Goal: Task Accomplishment & Management: Use online tool/utility

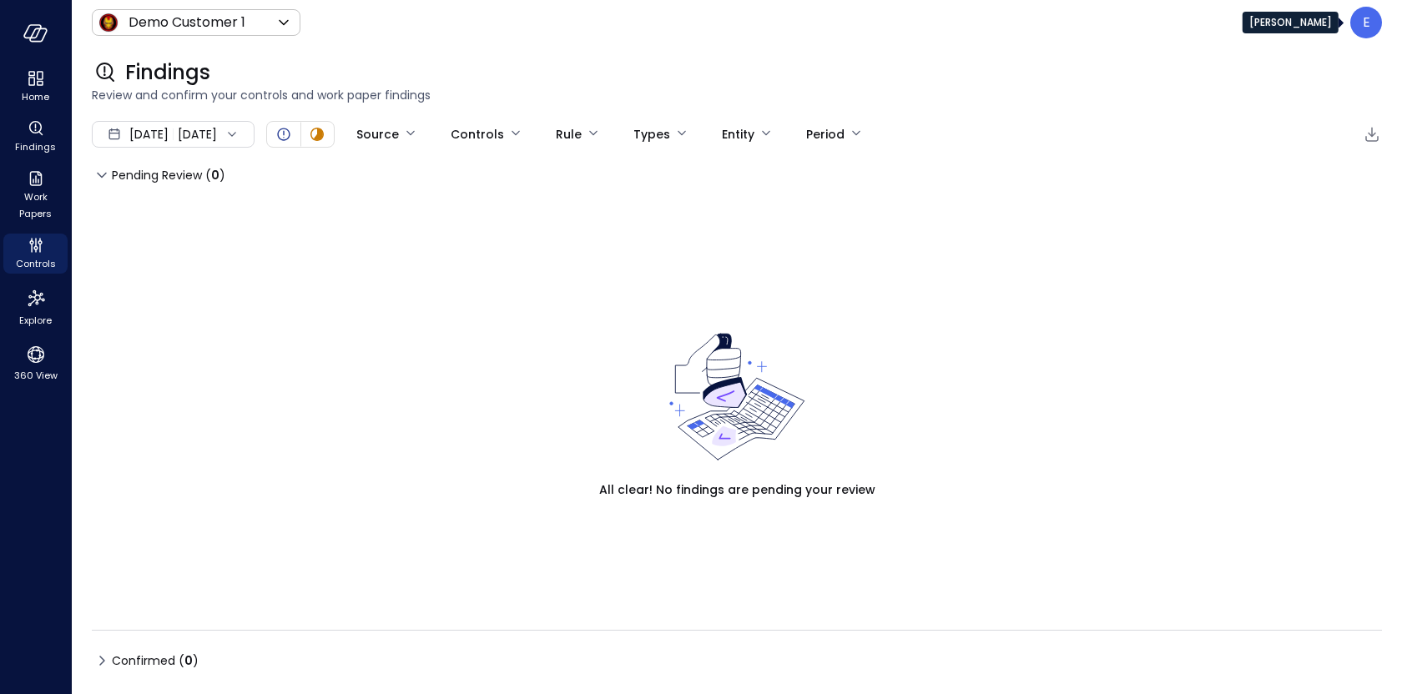
click at [1372, 35] on div "E" at bounding box center [1366, 23] width 32 height 32
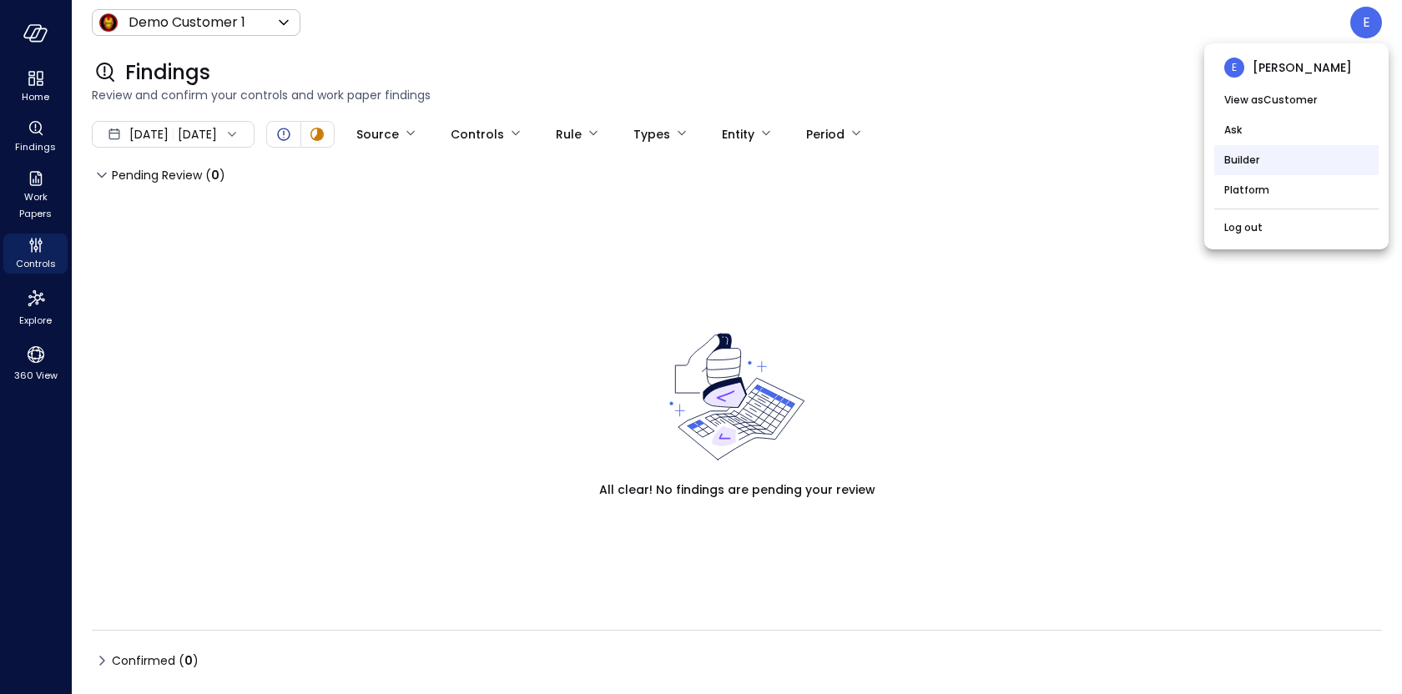
click at [1251, 165] on li "Builder" at bounding box center [1296, 160] width 164 height 30
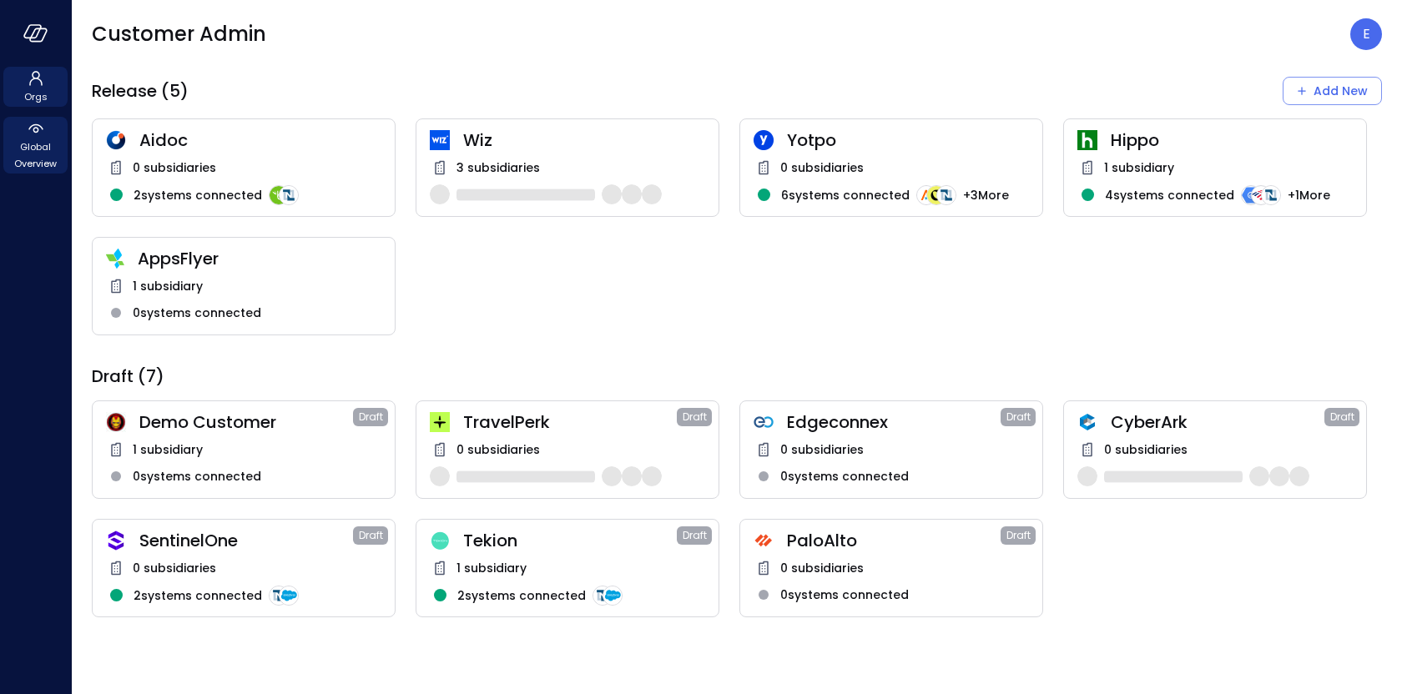
click at [35, 140] on span "Global Overview" at bounding box center [35, 154] width 51 height 33
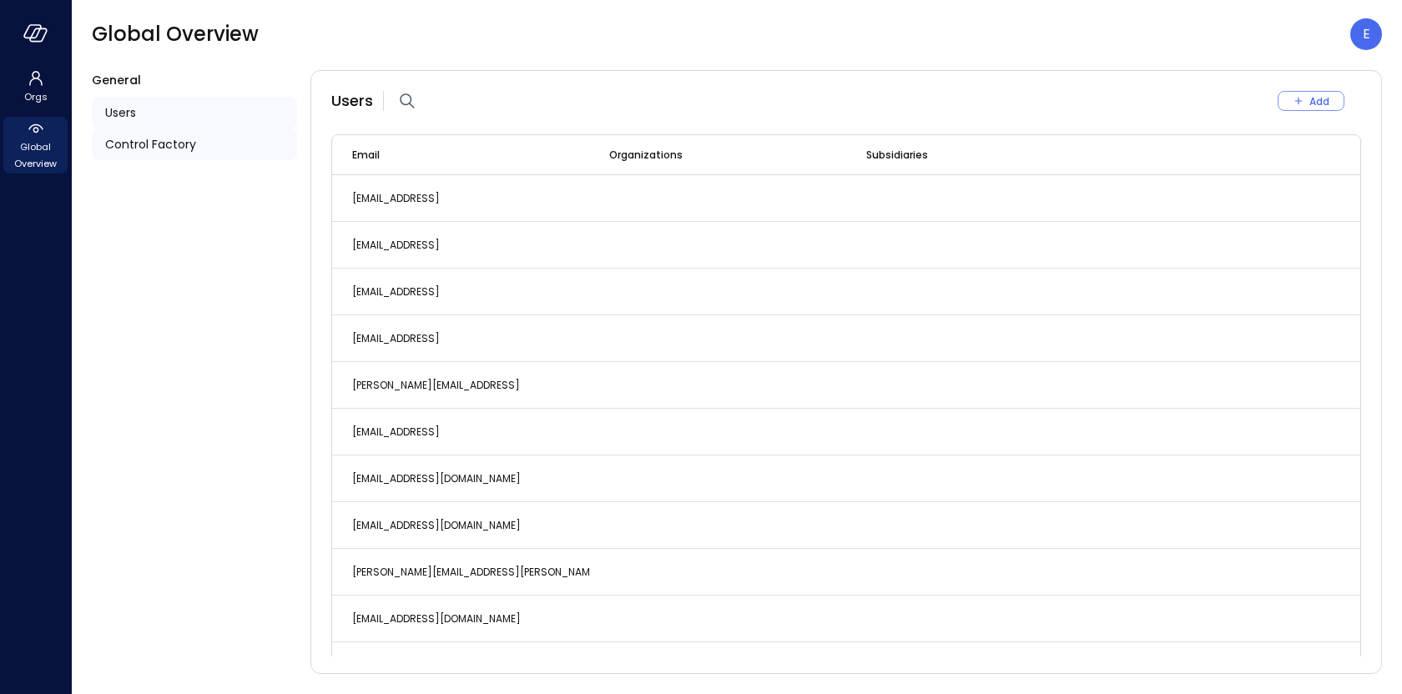
click at [168, 148] on span "Control Factory" at bounding box center [150, 144] width 91 height 18
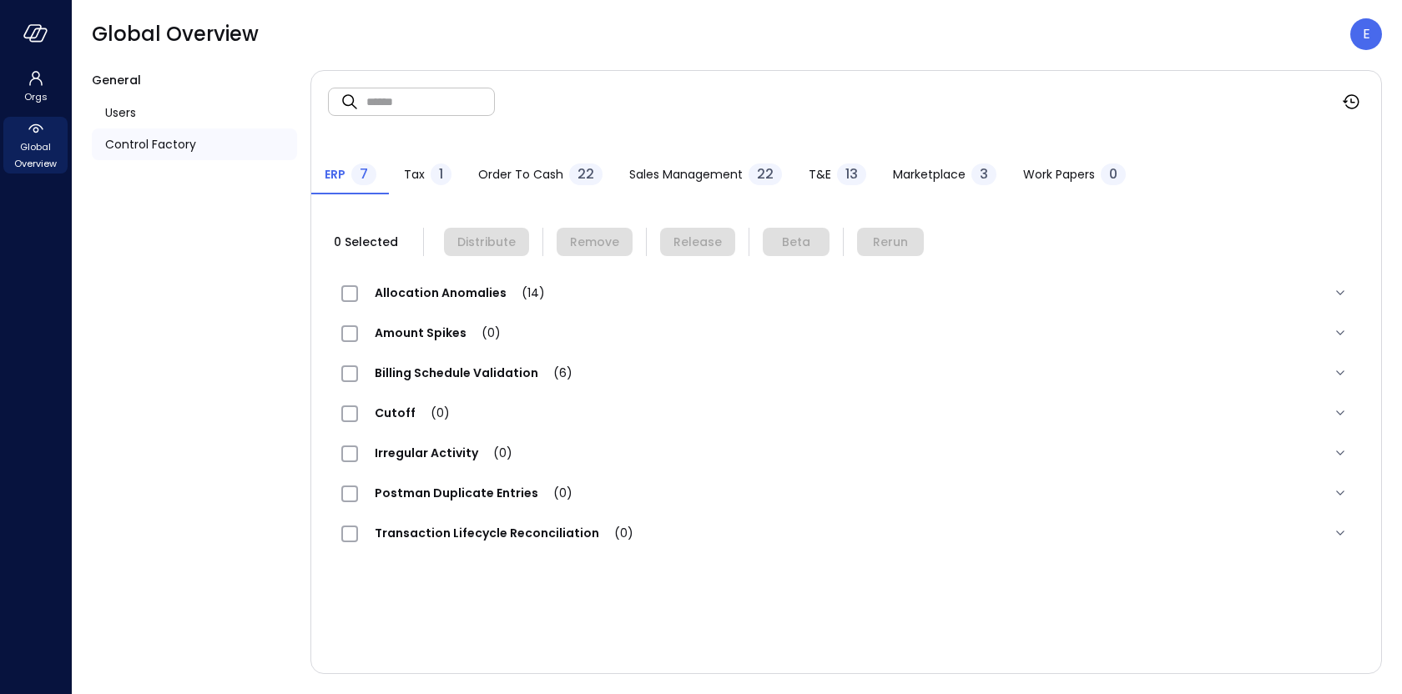
click at [1050, 179] on span "Work Papers" at bounding box center [1059, 174] width 72 height 18
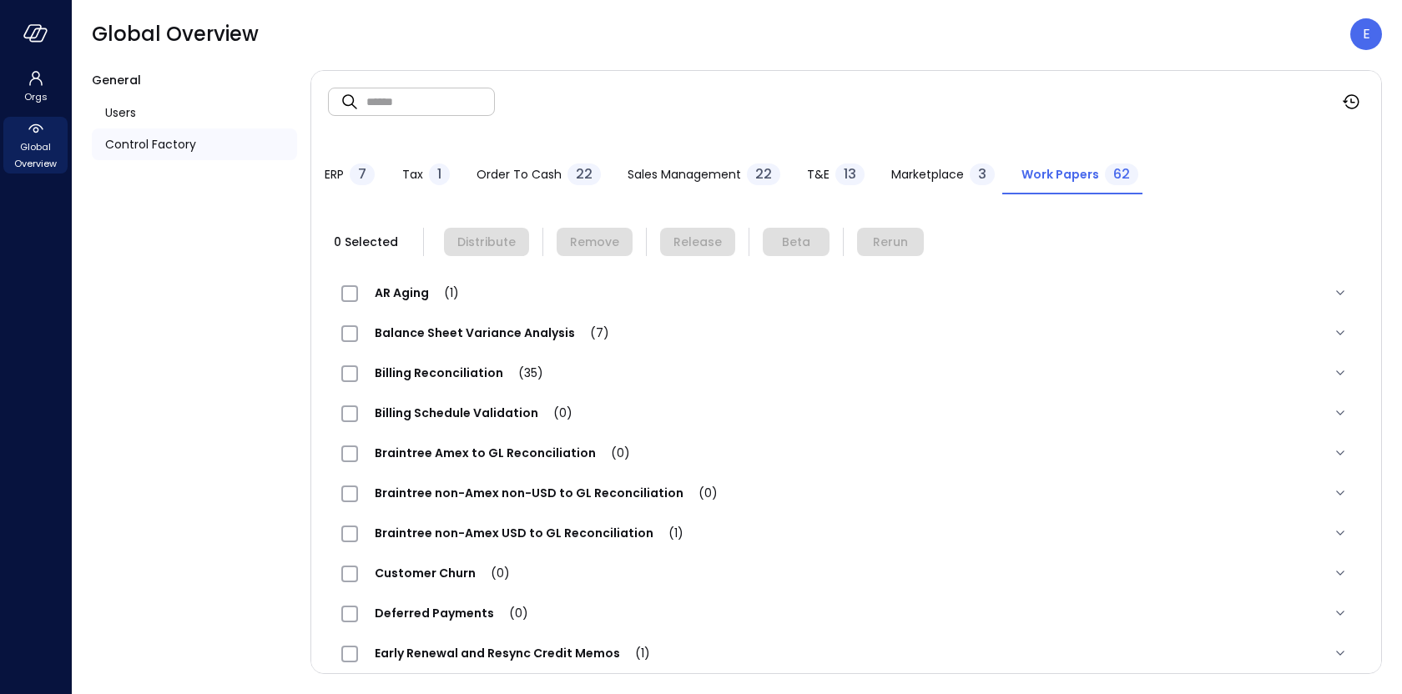
scroll to position [521, 0]
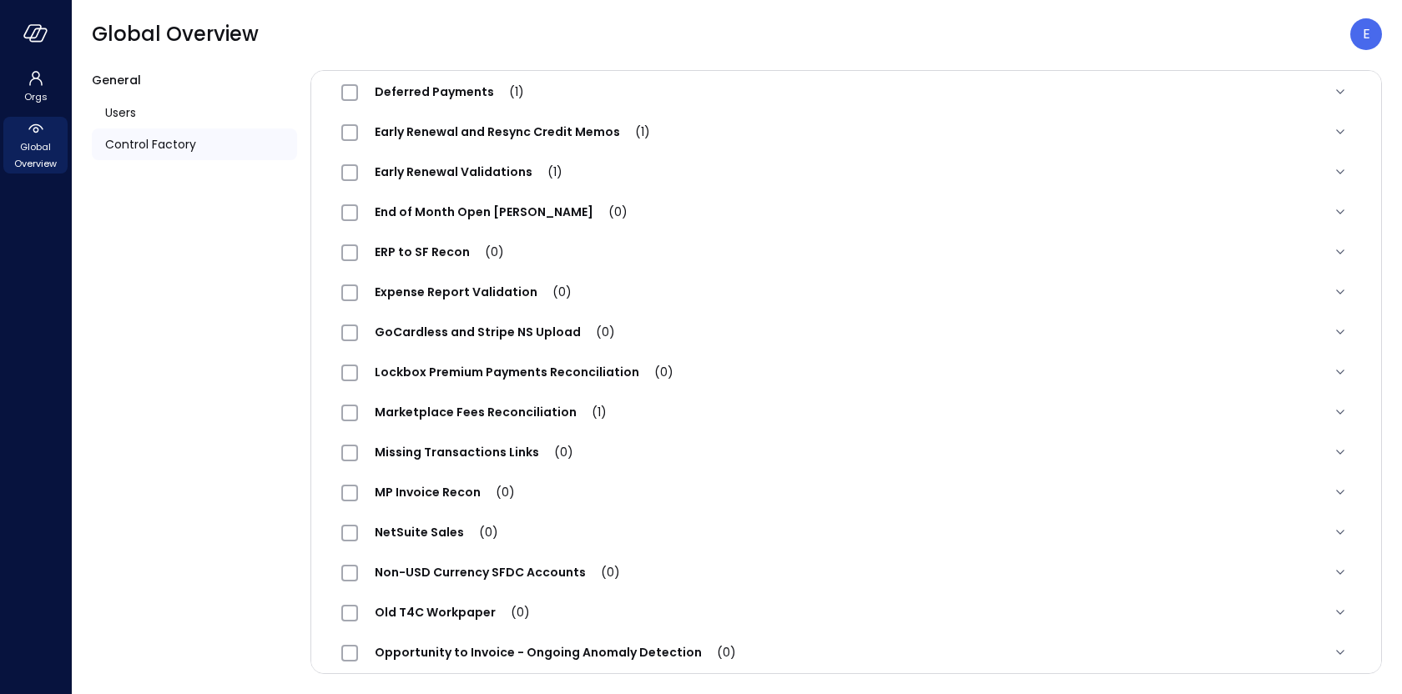
click at [478, 370] on span "Lockbox Premium Payments Reconciliation (0)" at bounding box center [524, 372] width 332 height 17
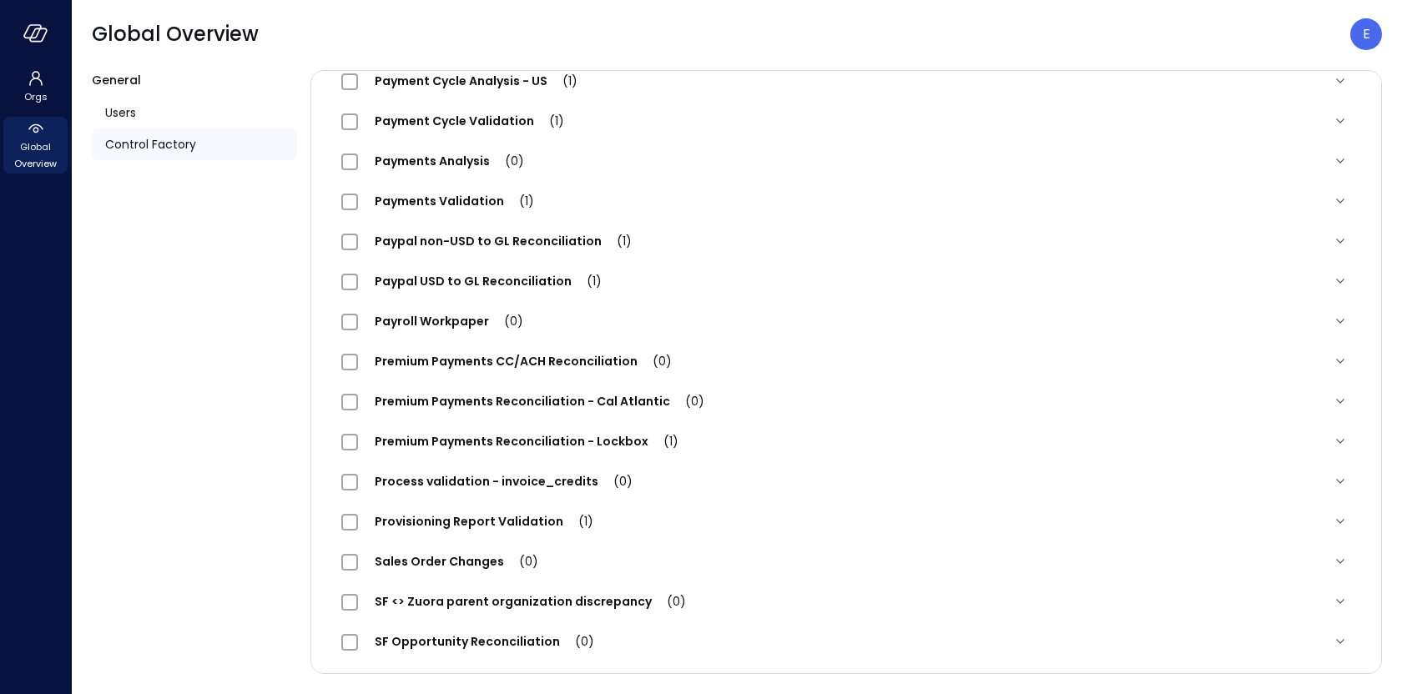
scroll to position [1608, 0]
click at [533, 441] on span "Premium Payments Reconciliation - Lockbox (1)" at bounding box center [526, 440] width 337 height 17
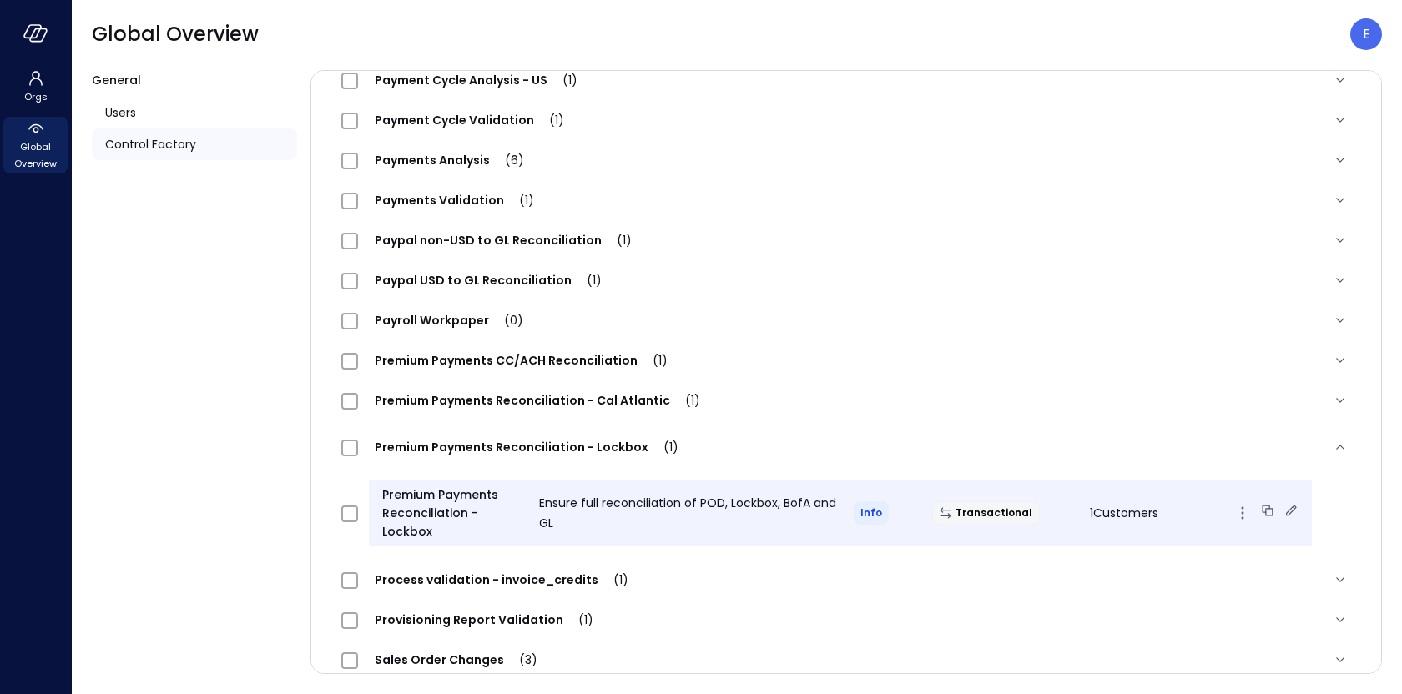
click at [1282, 507] on icon at bounding box center [1290, 510] width 17 height 17
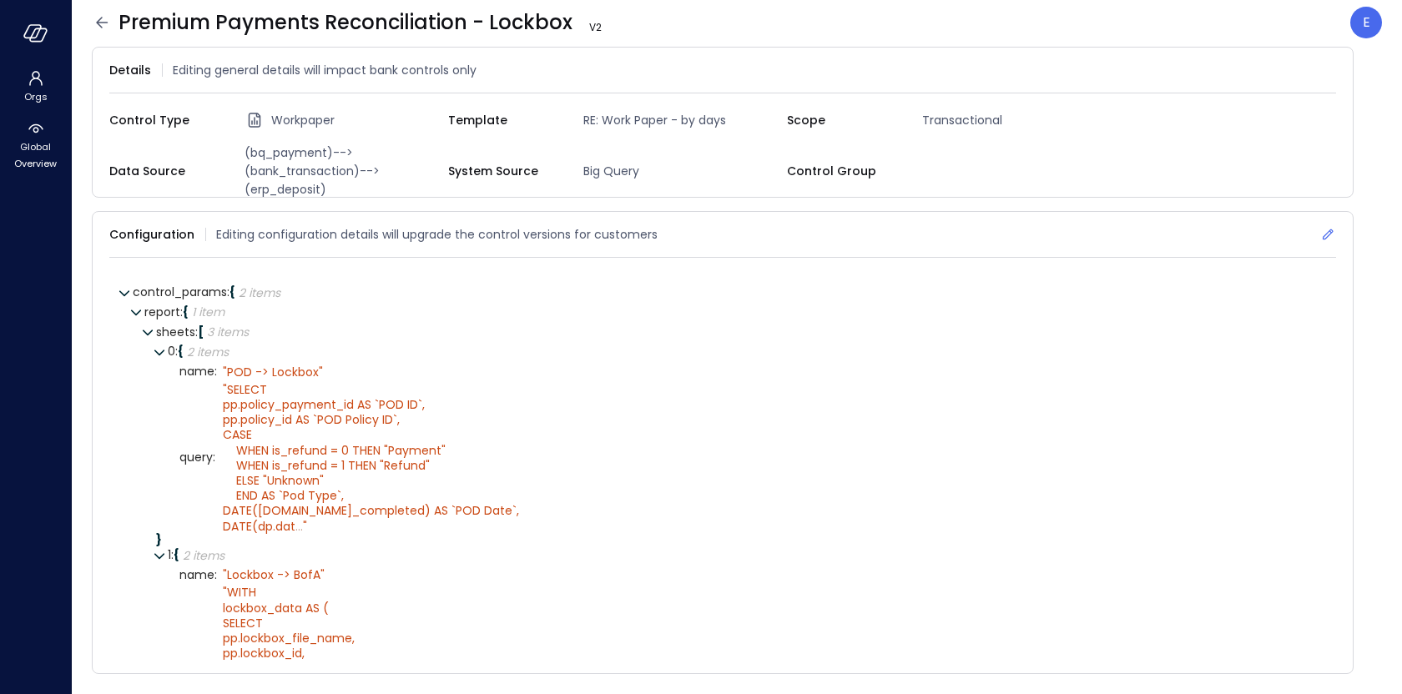
click at [1331, 230] on icon at bounding box center [1327, 234] width 17 height 17
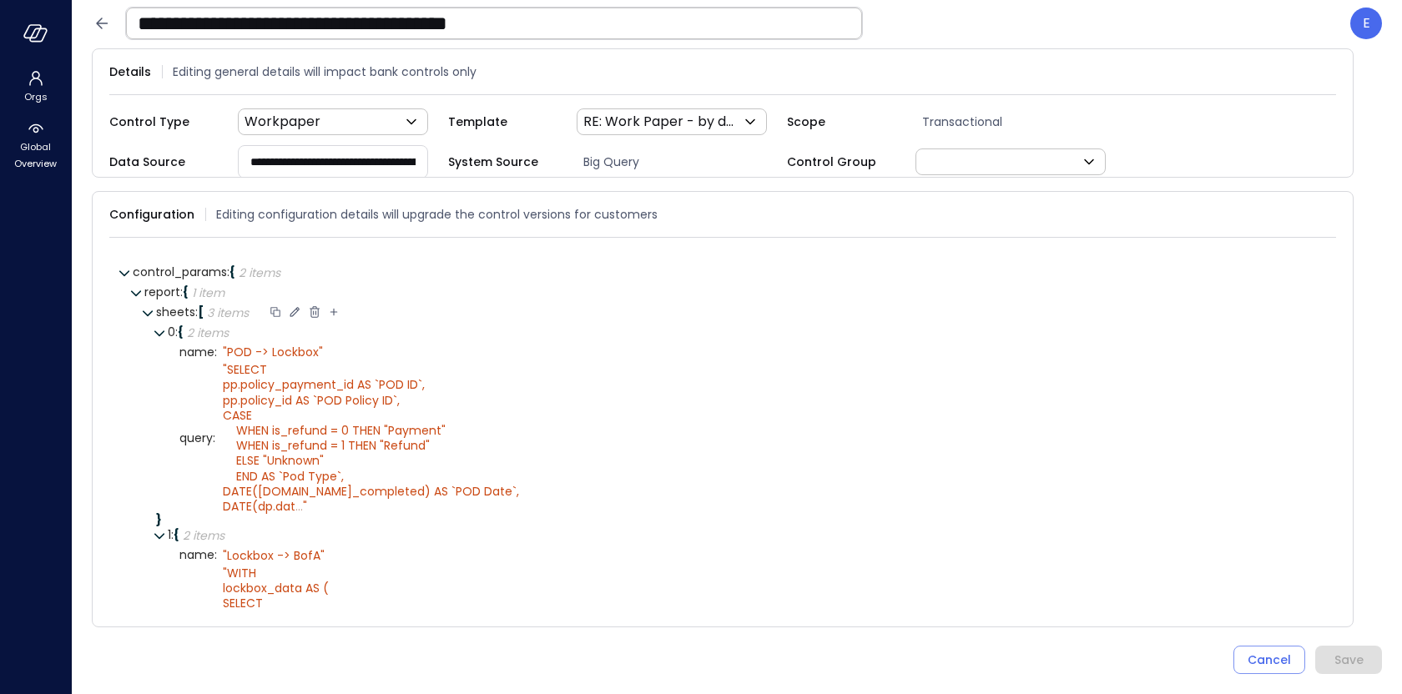
click at [274, 305] on div at bounding box center [275, 313] width 15 height 17
click at [334, 308] on icon at bounding box center [334, 312] width 8 height 8
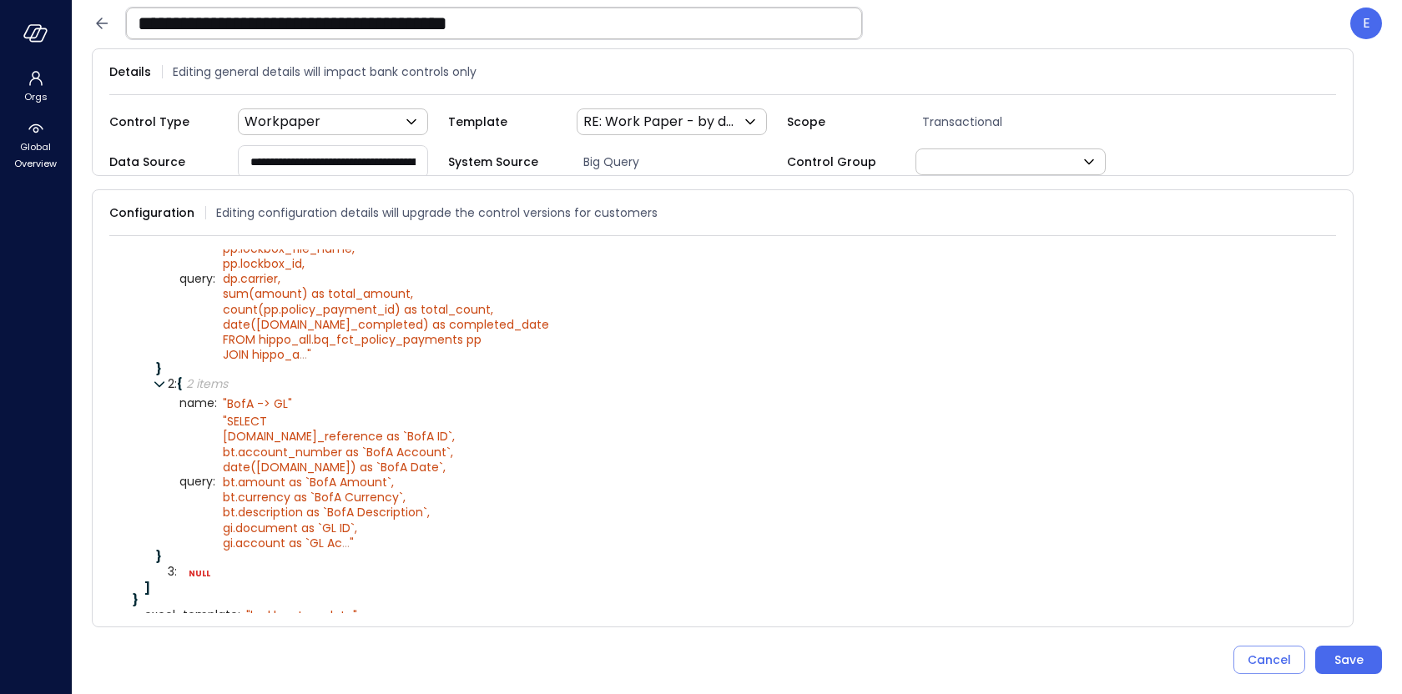
scroll to position [397, 0]
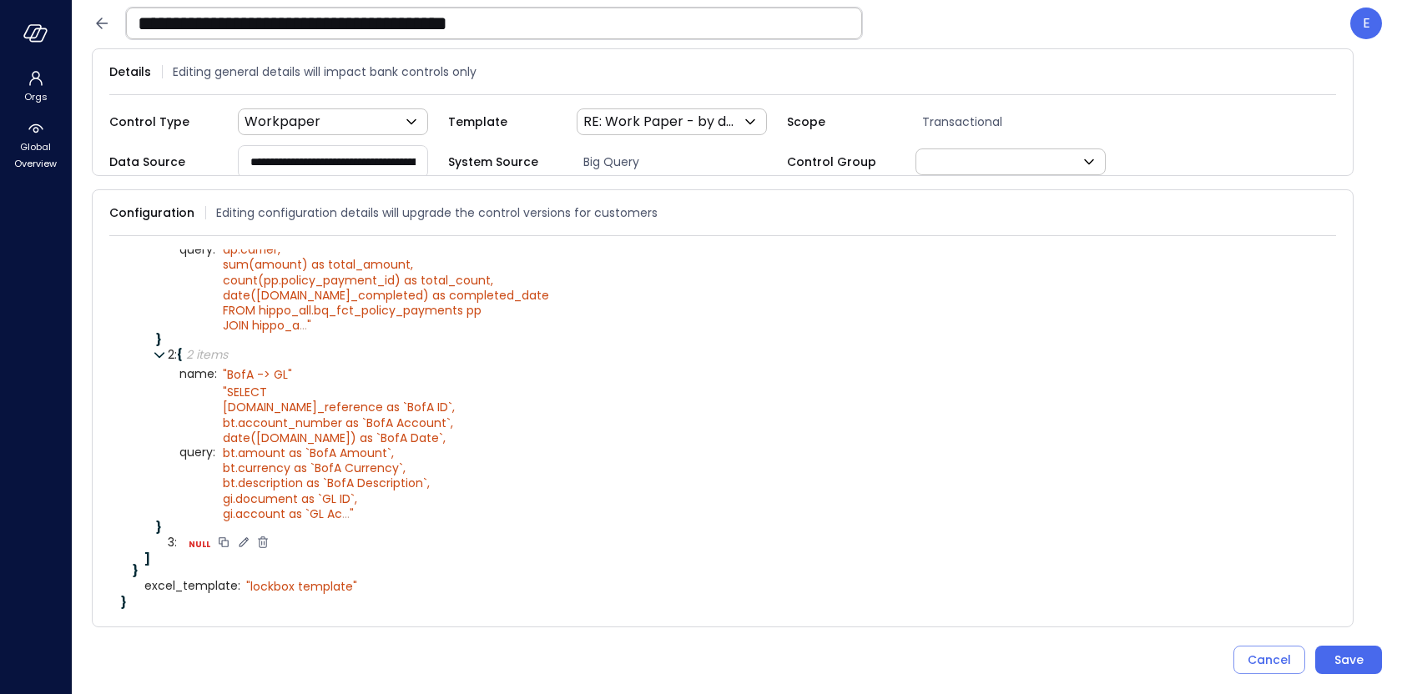
click at [241, 537] on icon at bounding box center [243, 541] width 9 height 9
select select "****"
click at [267, 539] on select "****** ****** ******* **** ****** *****" at bounding box center [292, 543] width 77 height 10
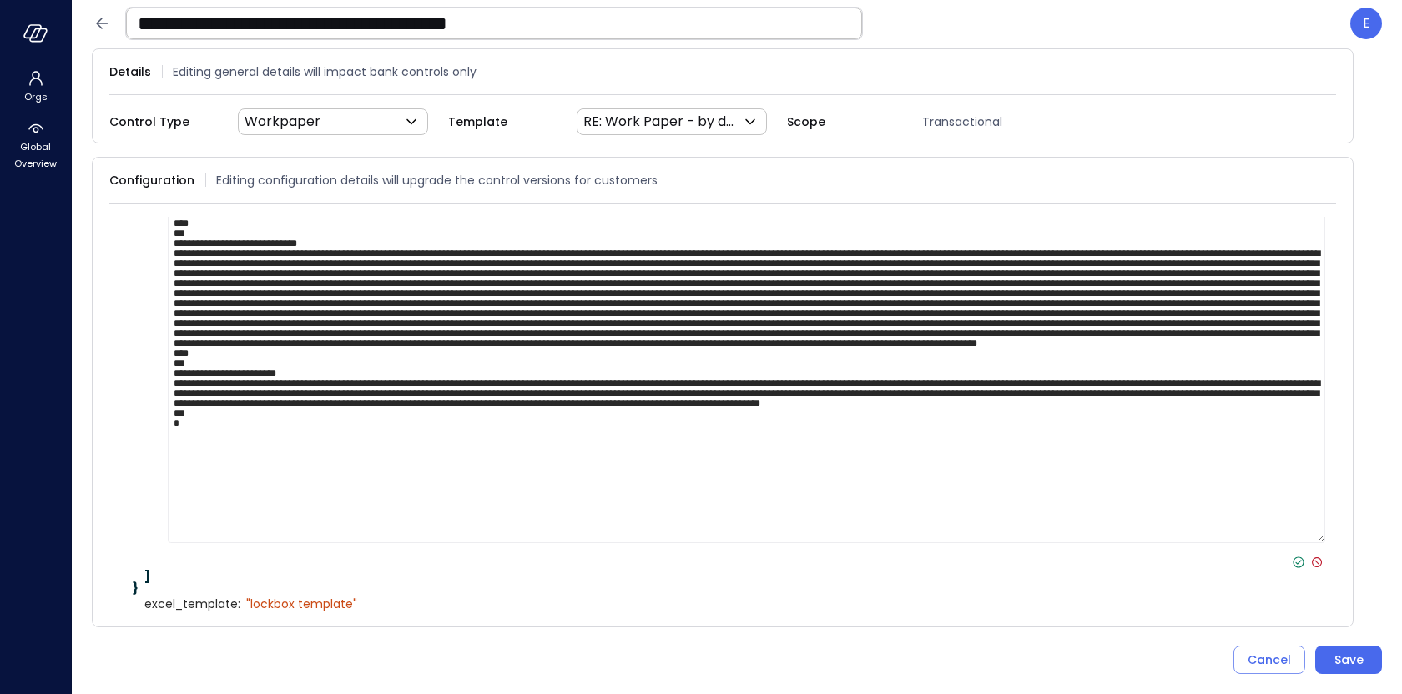
scroll to position [791, 0]
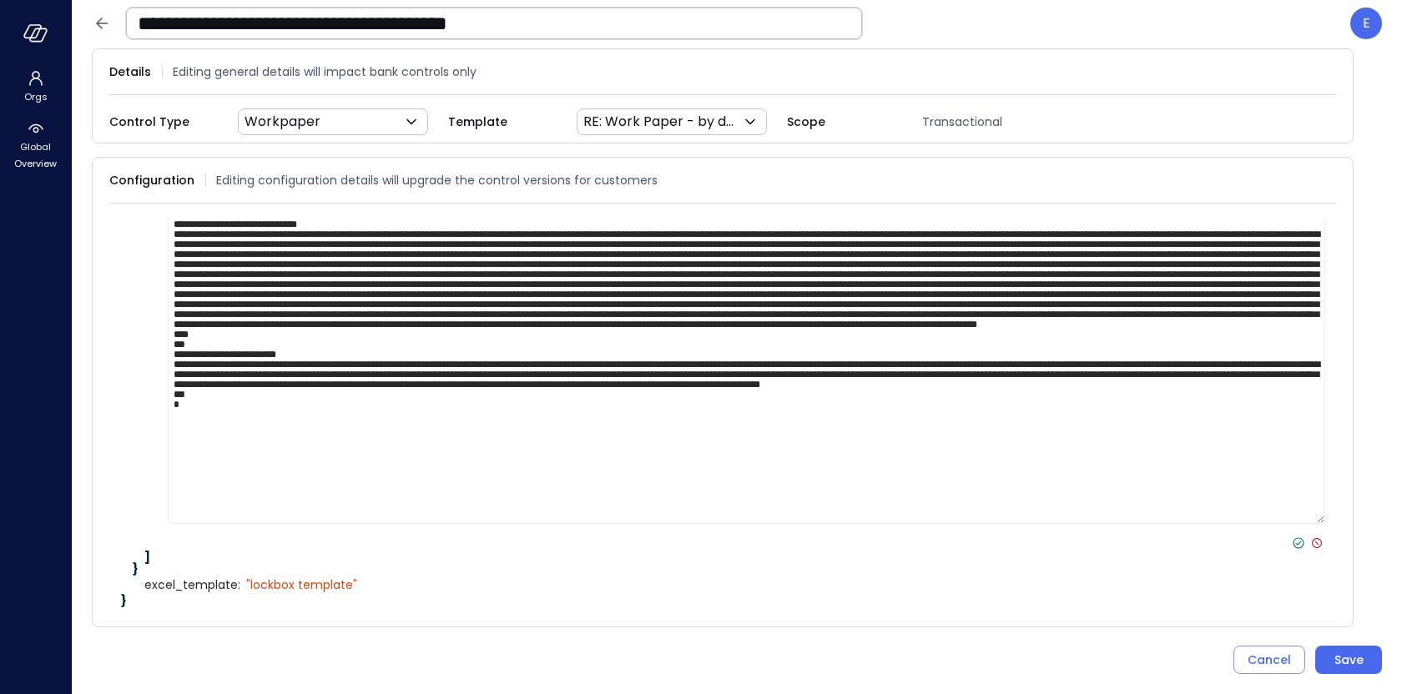
type textarea "**********"
click at [1299, 539] on icon at bounding box center [1298, 543] width 15 height 15
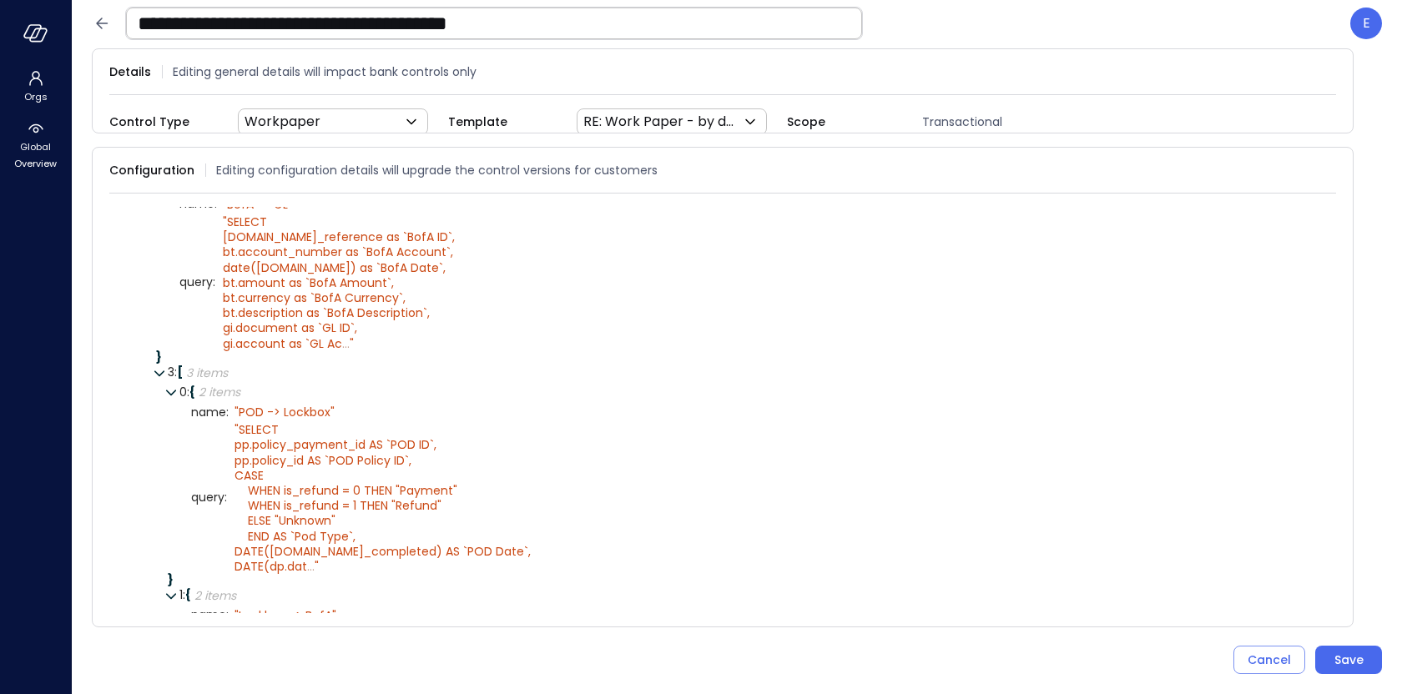
scroll to position [524, 0]
click at [297, 368] on icon at bounding box center [293, 373] width 15 height 15
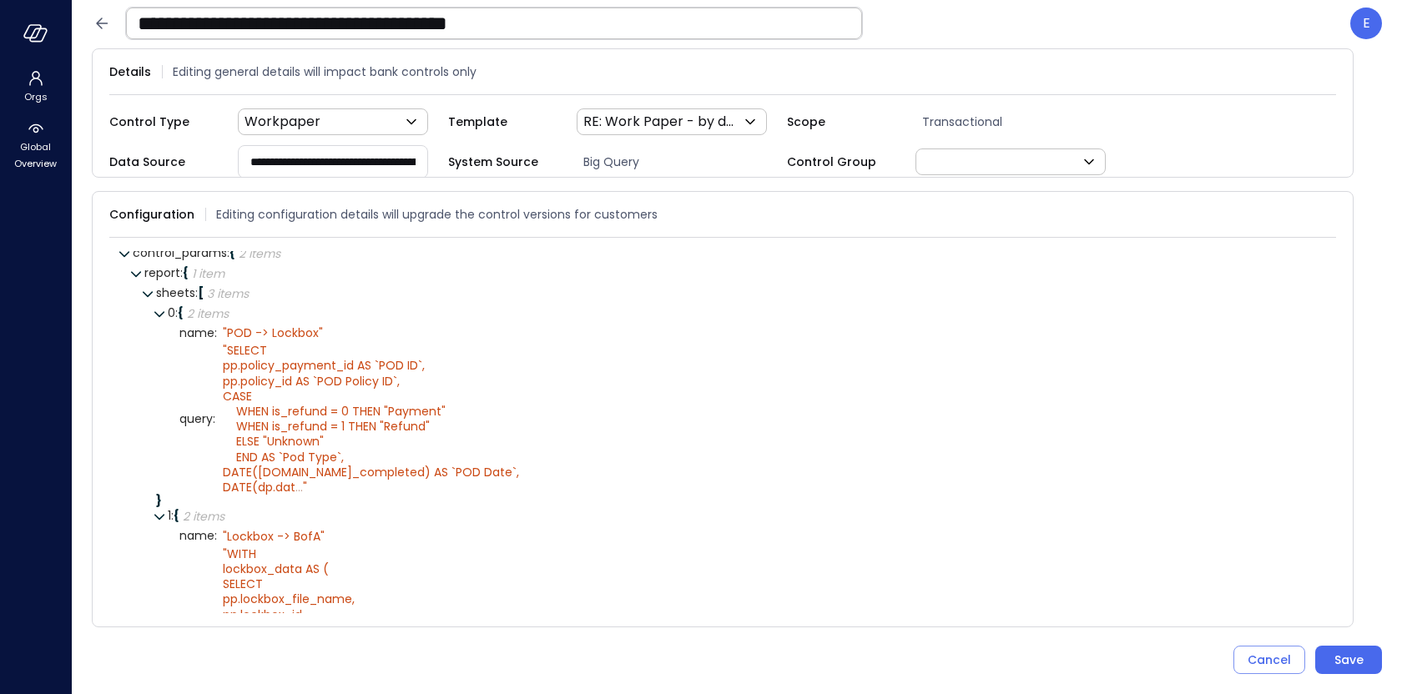
scroll to position [0, 0]
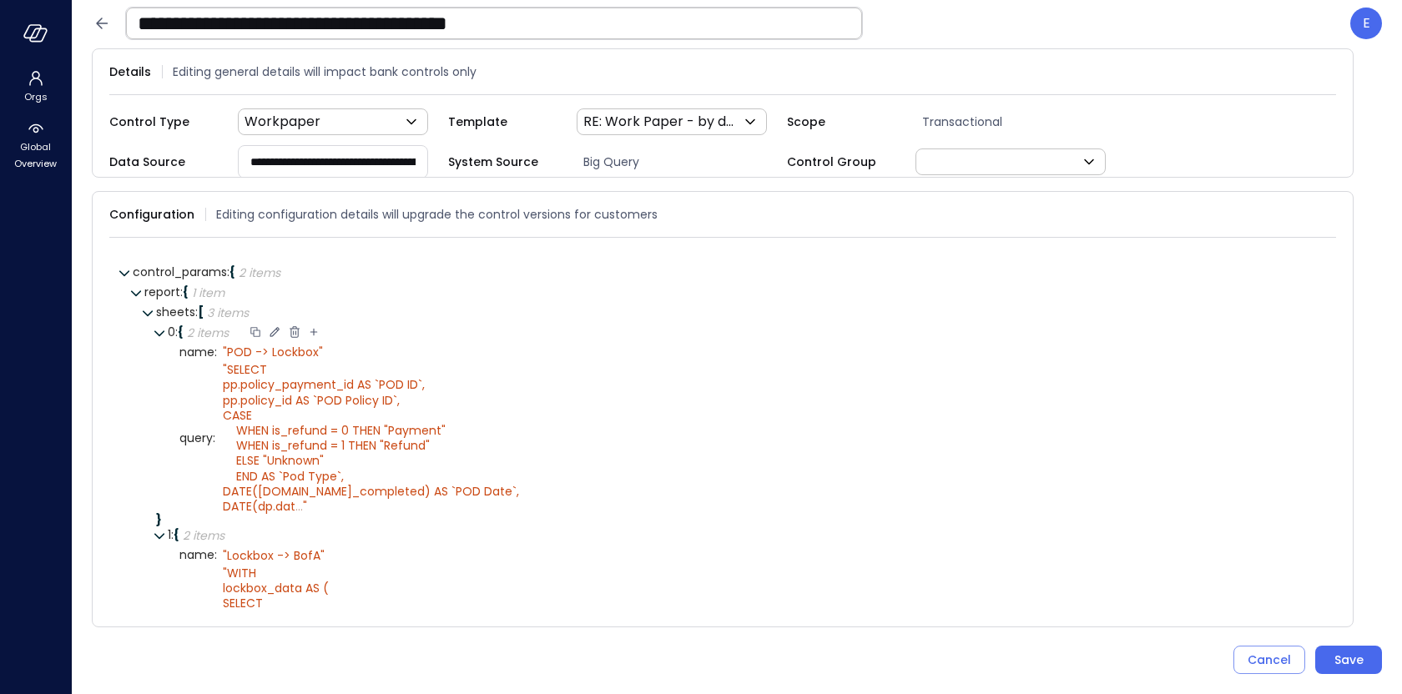
click at [255, 328] on div at bounding box center [255, 333] width 15 height 17
click at [335, 305] on icon at bounding box center [333, 312] width 15 height 15
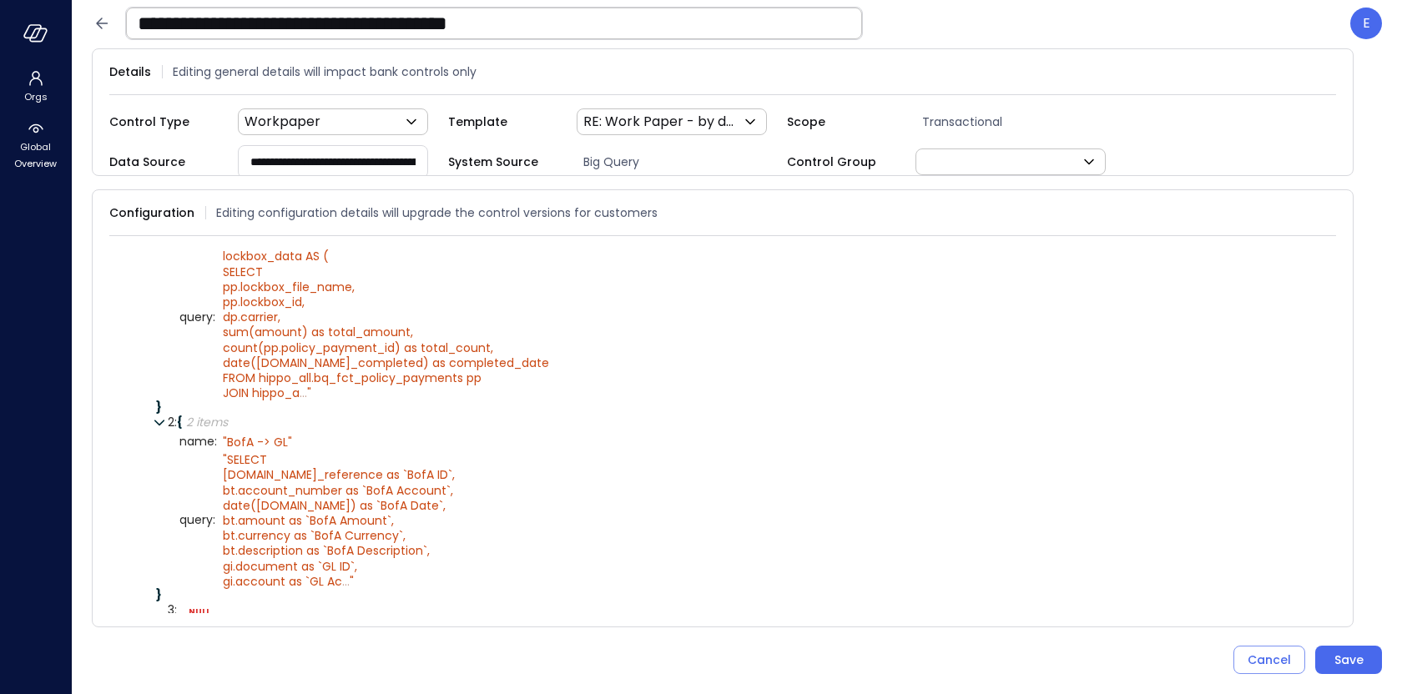
scroll to position [397, 0]
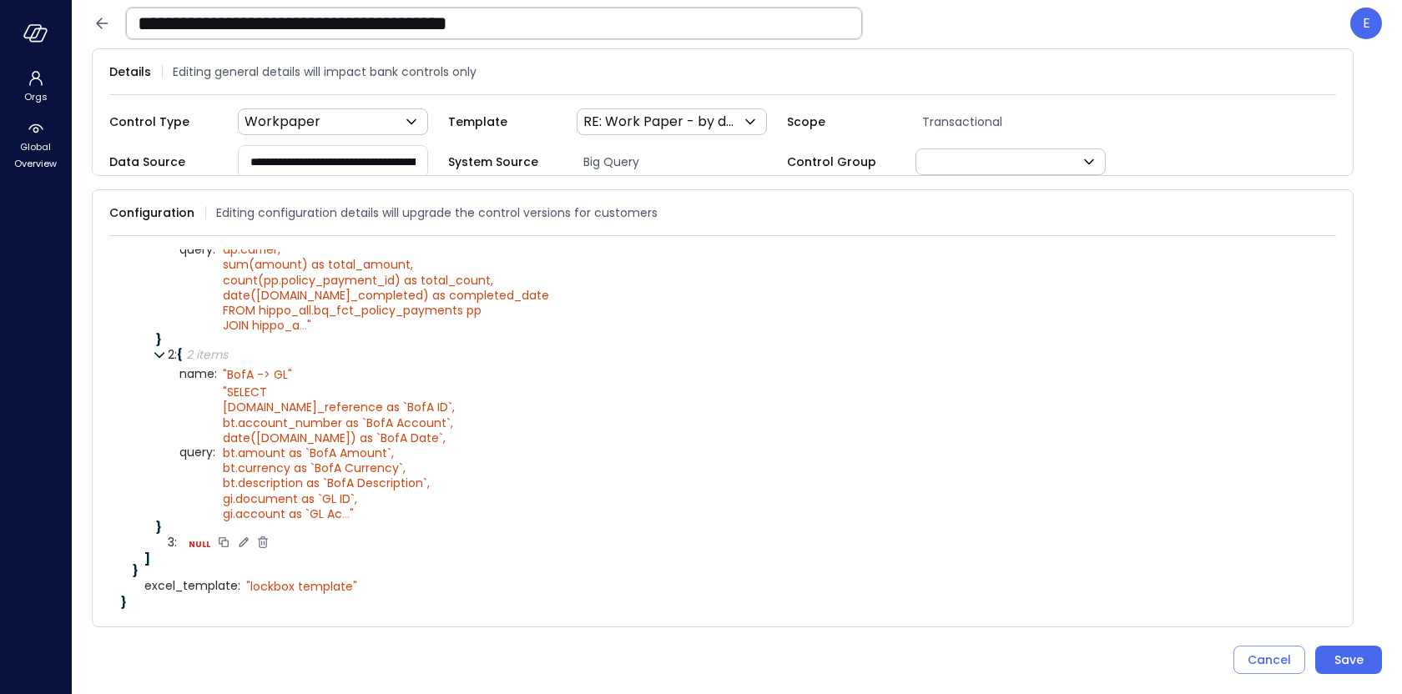
click at [243, 537] on icon at bounding box center [243, 541] width 9 height 9
select select "****"
click at [268, 538] on select "****** ****** ******* **** ****** *****" at bounding box center [292, 543] width 77 height 10
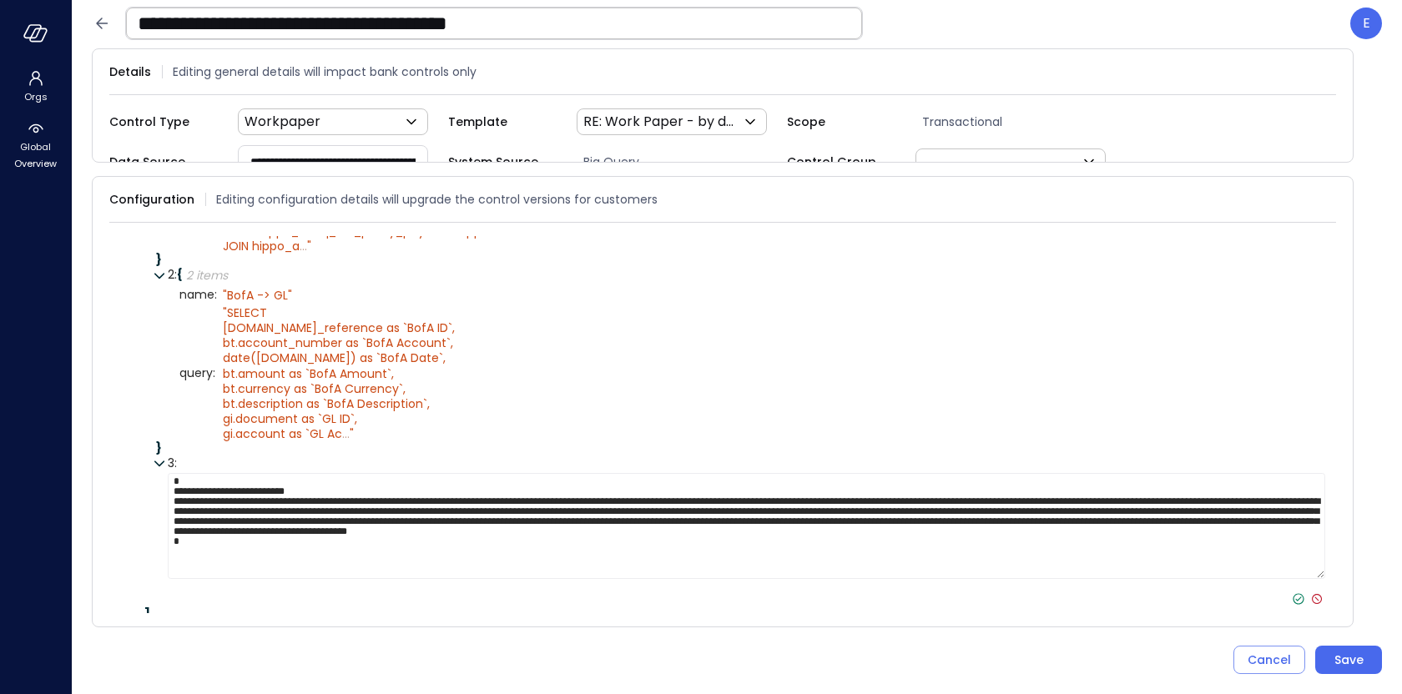
scroll to position [518, 0]
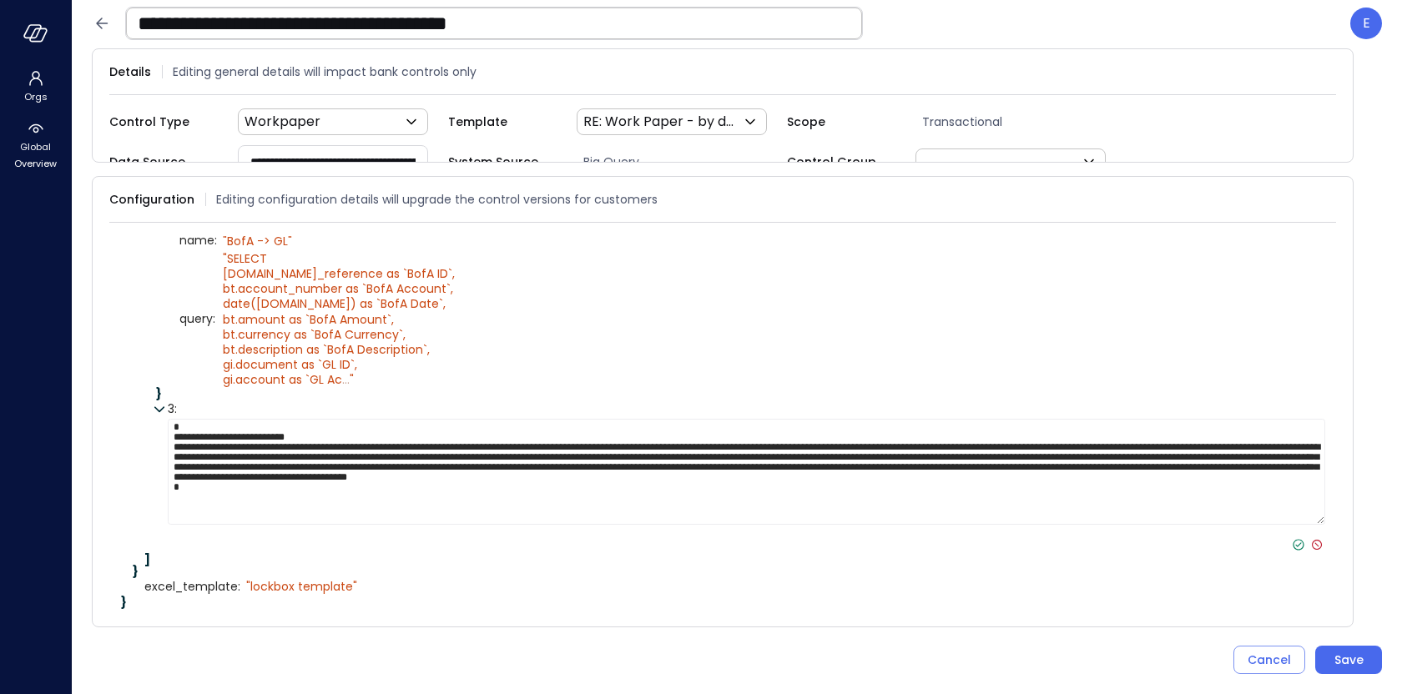
type textarea "**********"
click at [1300, 538] on icon at bounding box center [1298, 544] width 15 height 15
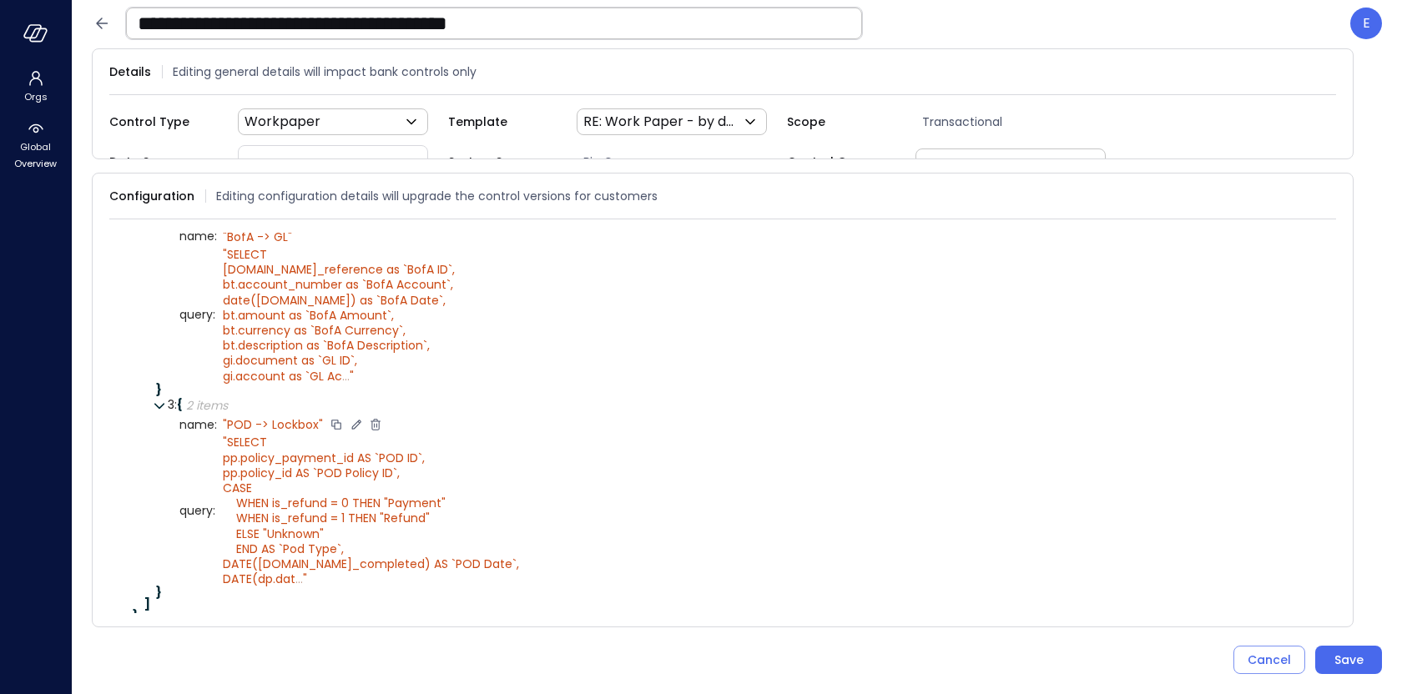
click at [353, 420] on icon at bounding box center [356, 424] width 15 height 15
type textarea "**********"
click at [363, 419] on icon at bounding box center [362, 424] width 15 height 15
click at [547, 506] on icon at bounding box center [551, 510] width 9 height 9
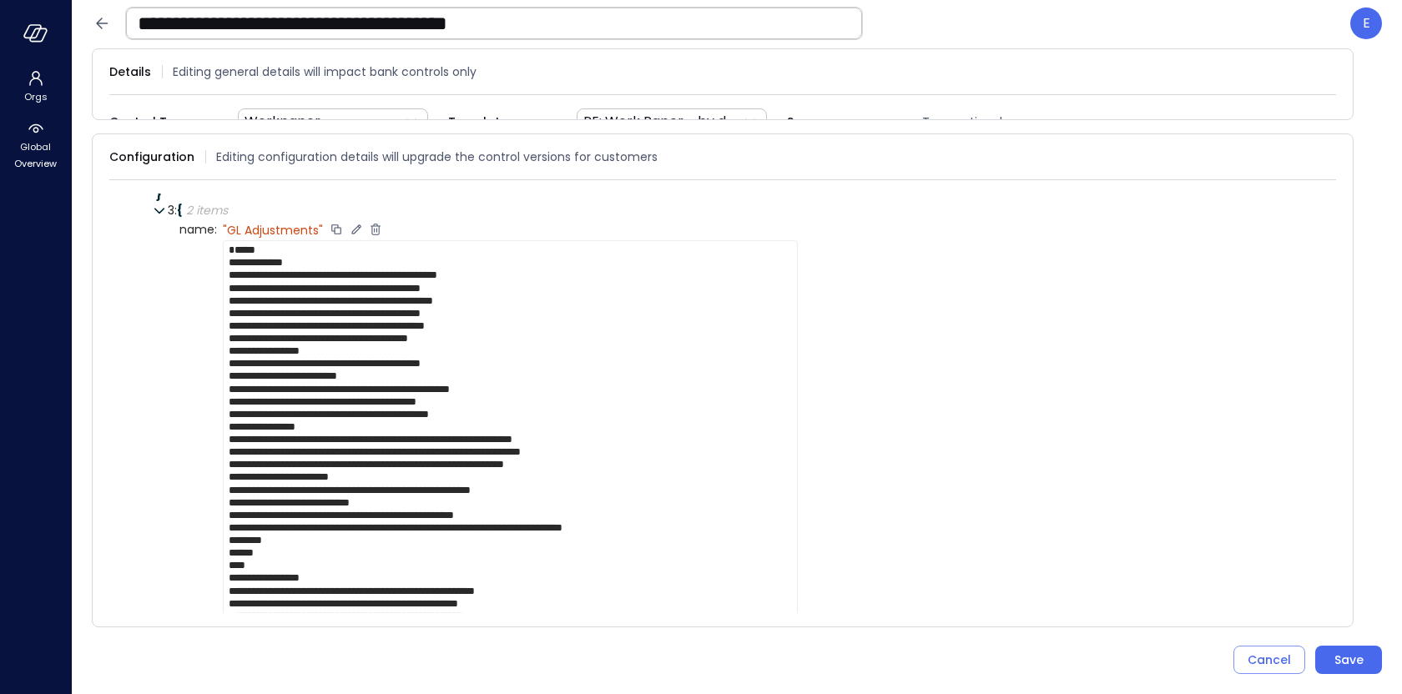
scroll to position [697, 0]
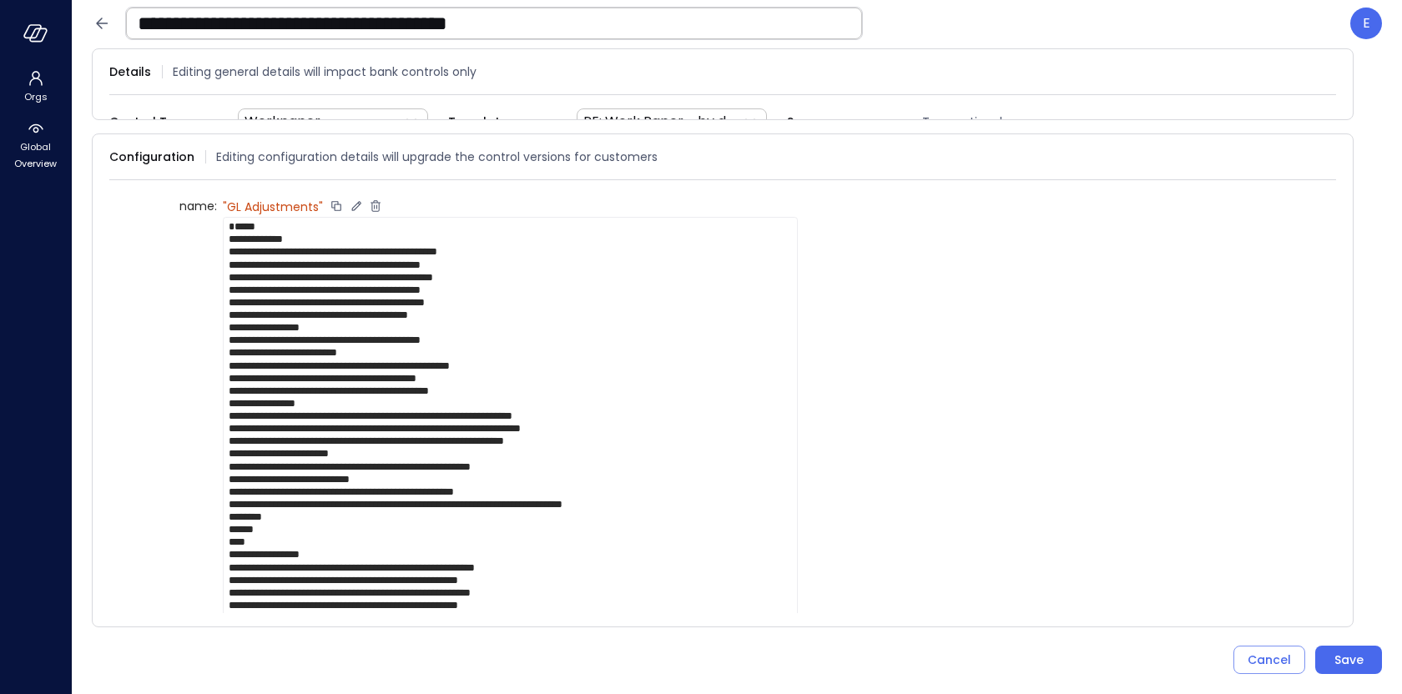
drag, startPoint x: 354, startPoint y: 500, endPoint x: 416, endPoint y: 500, distance: 62.6
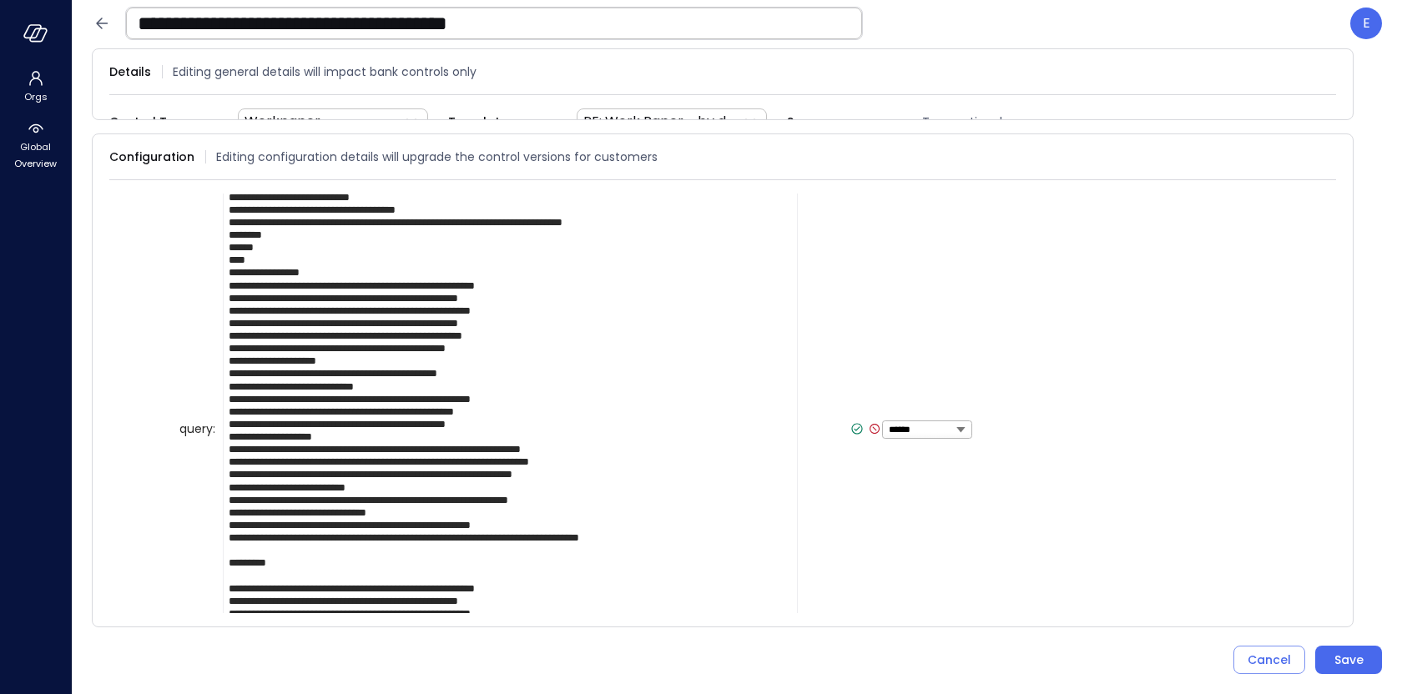
scroll to position [980, 0]
drag, startPoint x: 364, startPoint y: 531, endPoint x: 517, endPoint y: 532, distance: 153.5
click at [517, 532] on textarea at bounding box center [510, 428] width 575 height 989
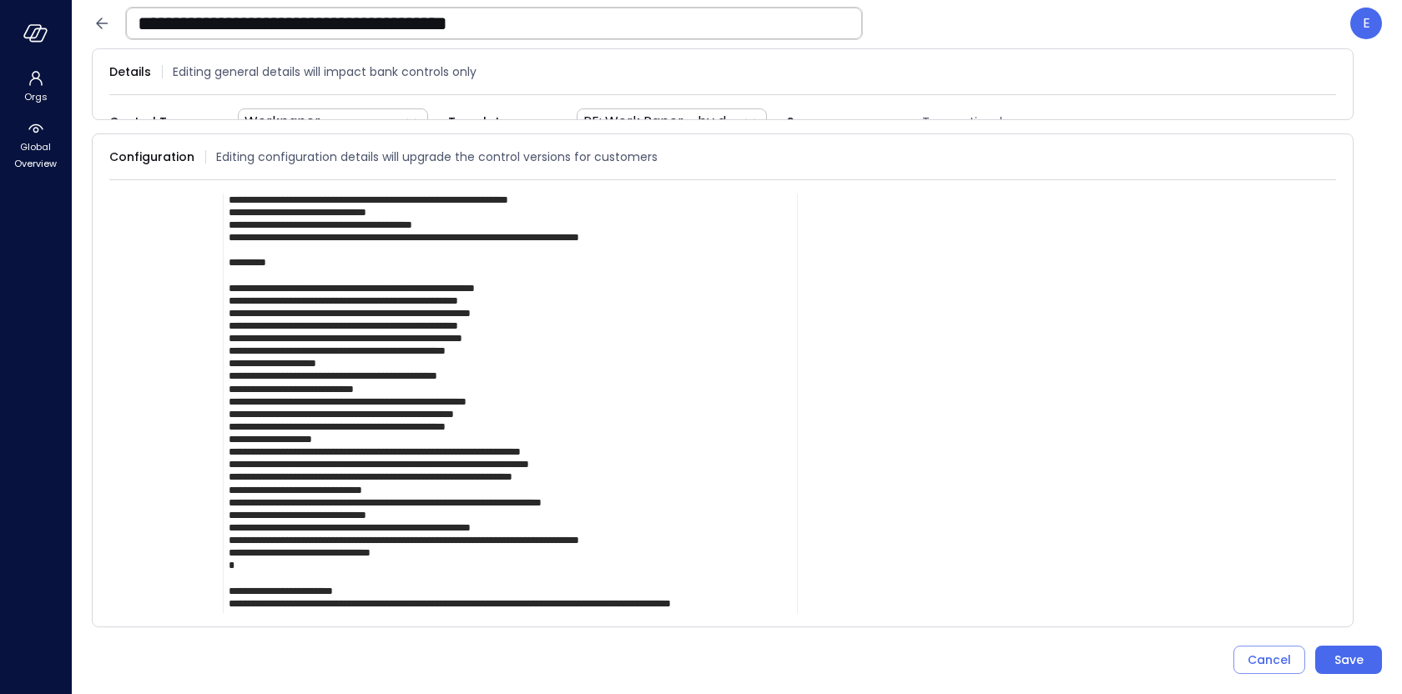
scroll to position [1292, 0]
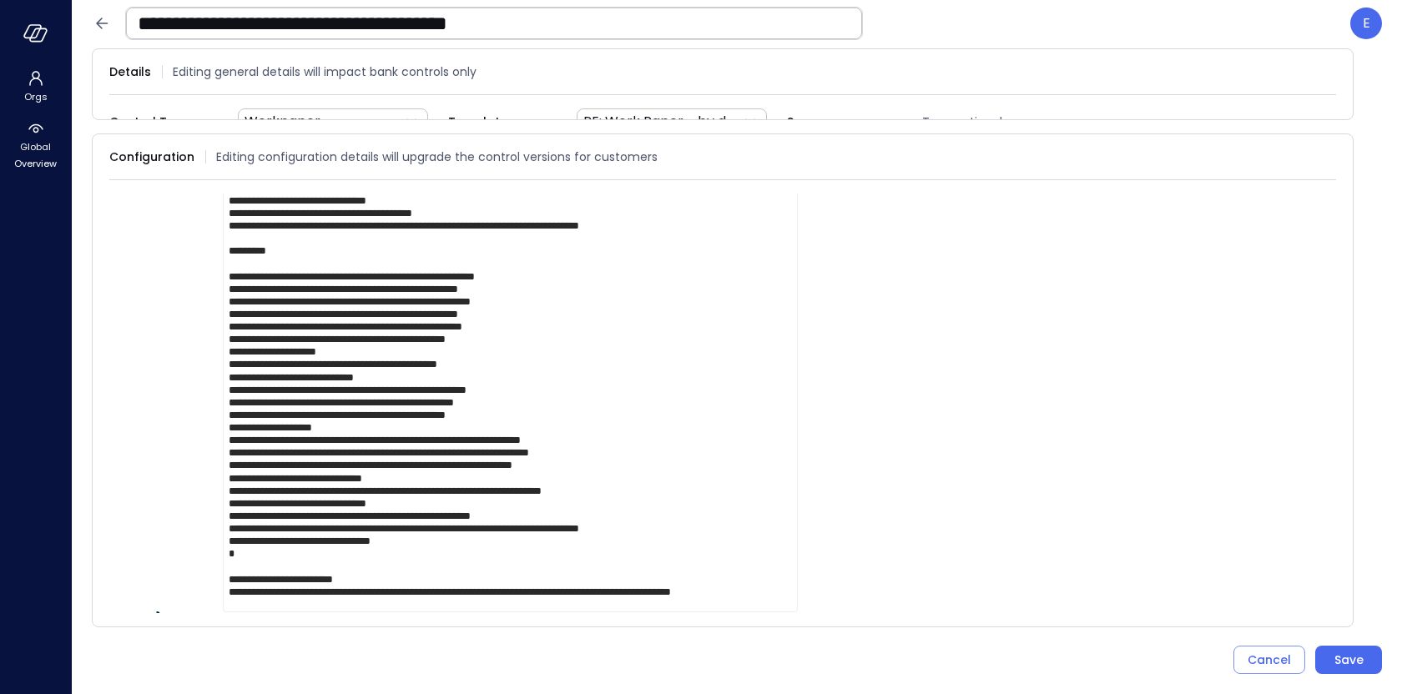
drag, startPoint x: 364, startPoint y: 525, endPoint x: 521, endPoint y: 521, distance: 156.9
click at [521, 521] on textarea at bounding box center [510, 117] width 575 height 989
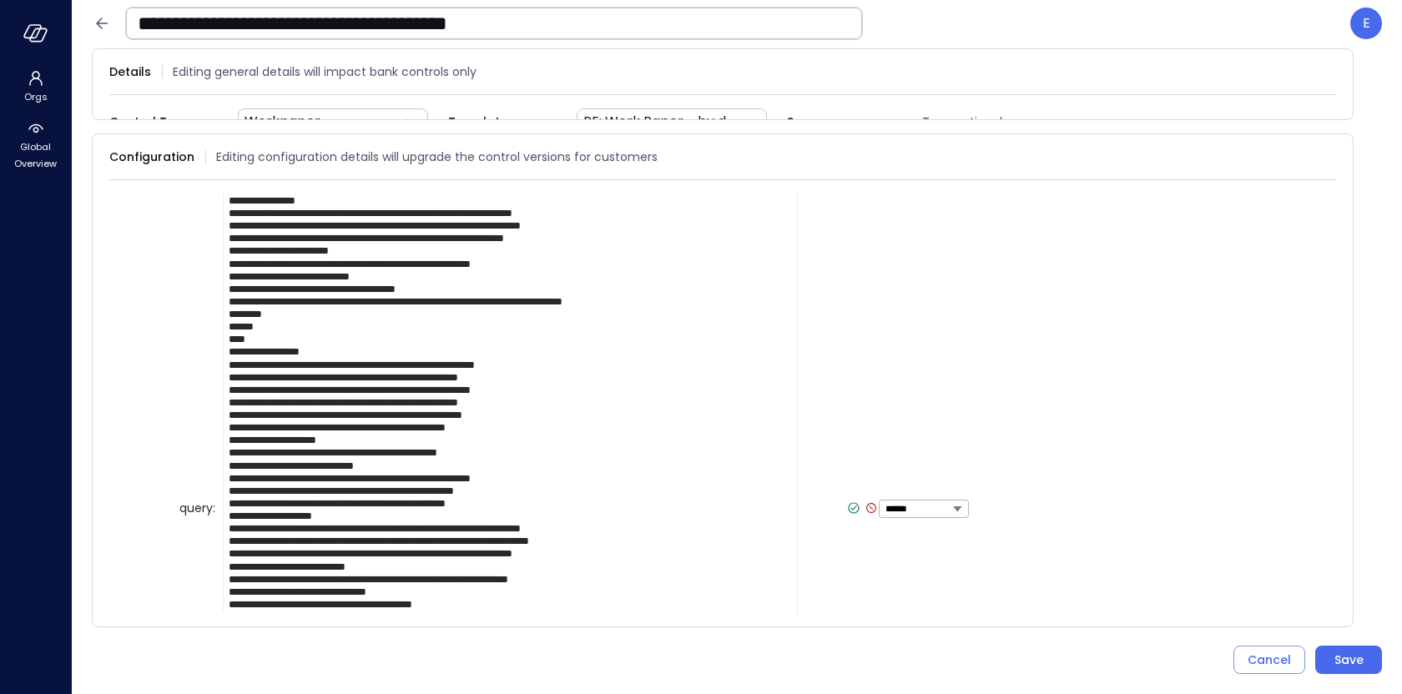
scroll to position [926, 0]
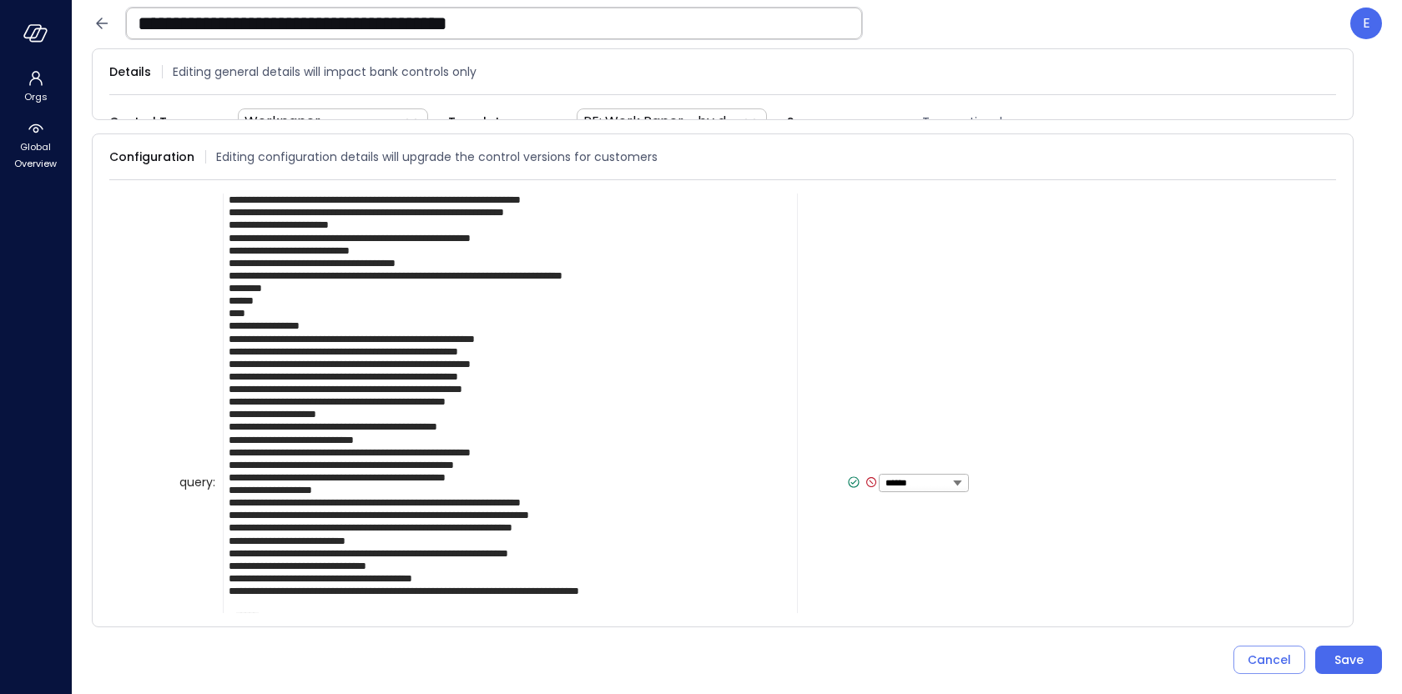
type textarea "**********"
click at [846, 476] on icon at bounding box center [853, 482] width 15 height 15
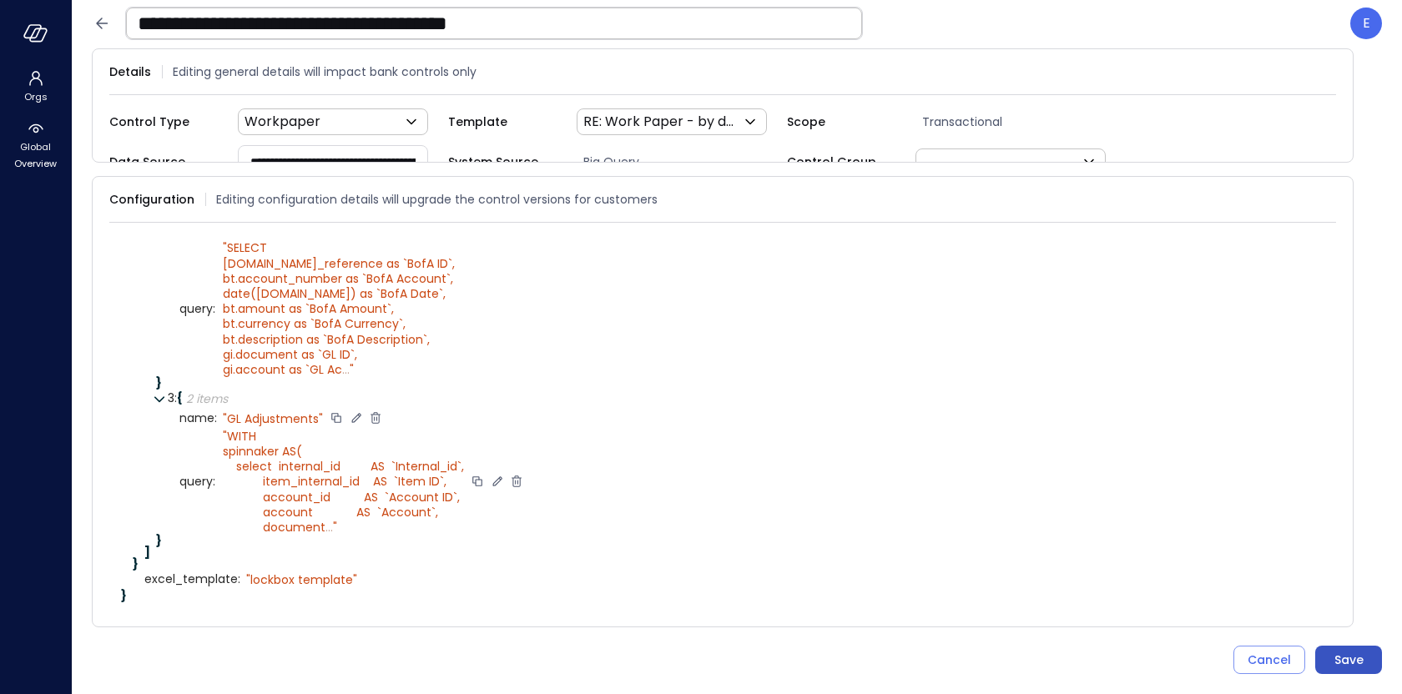
click at [1352, 652] on div "Save" at bounding box center [1348, 660] width 29 height 21
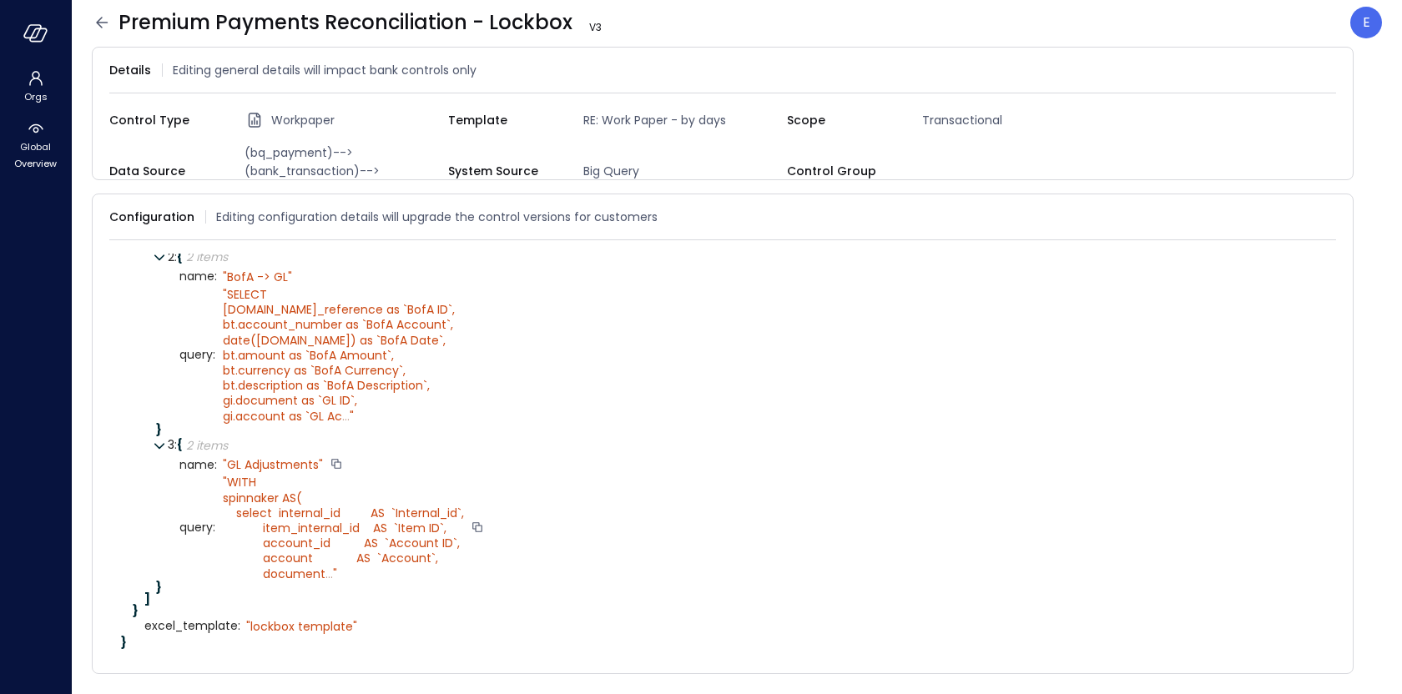
click at [241, 457] on div "" GL Adjustments"" at bounding box center [273, 464] width 100 height 15
copy div "" GL Adjustments""
